Goal: Task Accomplishment & Management: Use online tool/utility

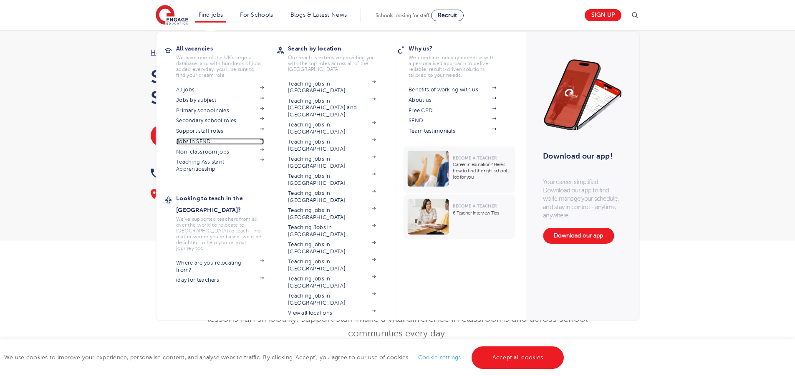
click at [196, 141] on link "Jobs in SEND" at bounding box center [220, 141] width 88 height 7
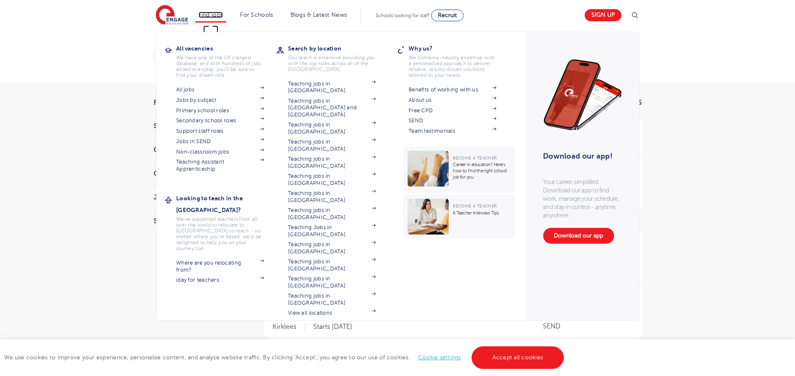
click at [215, 15] on link "Find jobs" at bounding box center [211, 15] width 25 height 6
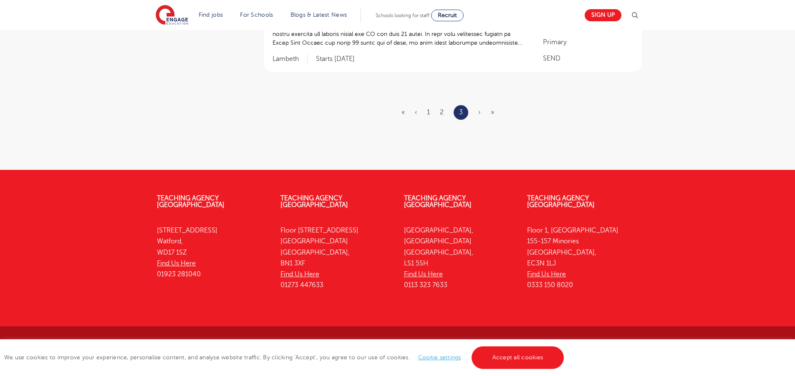
scroll to position [154, 0]
